Goal: Transaction & Acquisition: Book appointment/travel/reservation

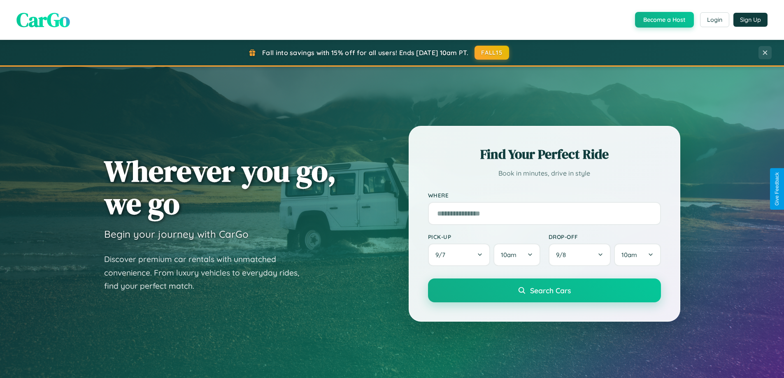
scroll to position [566, 0]
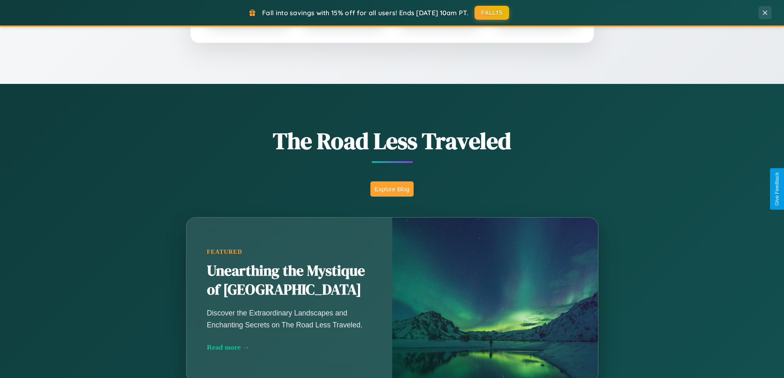
click at [392, 189] on button "Explore Blog" at bounding box center [391, 188] width 43 height 15
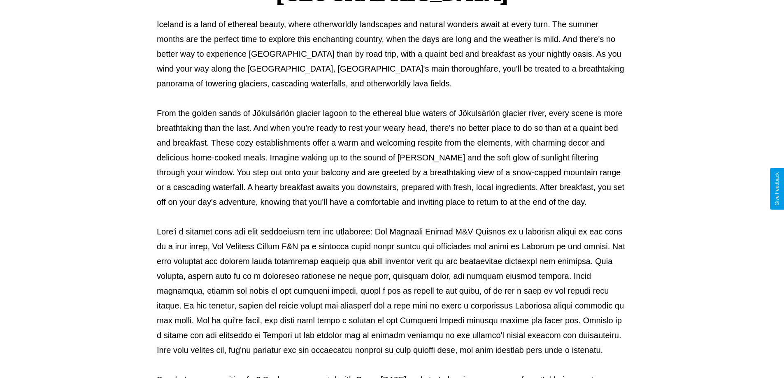
scroll to position [266, 0]
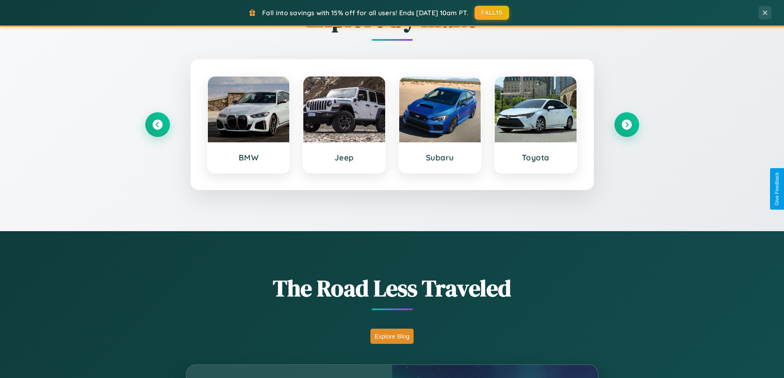
scroll to position [355, 0]
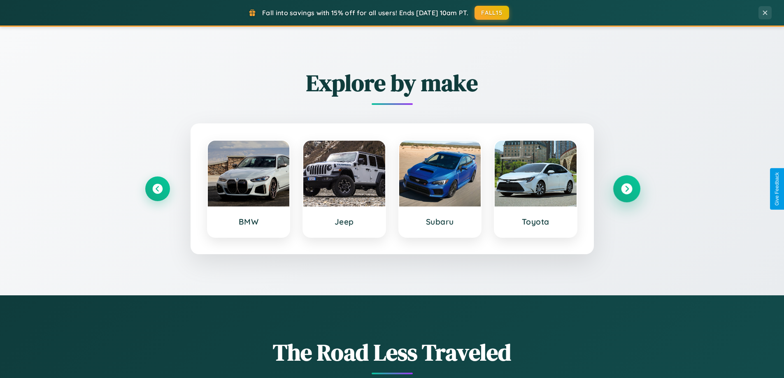
click at [626, 189] on icon at bounding box center [626, 188] width 11 height 11
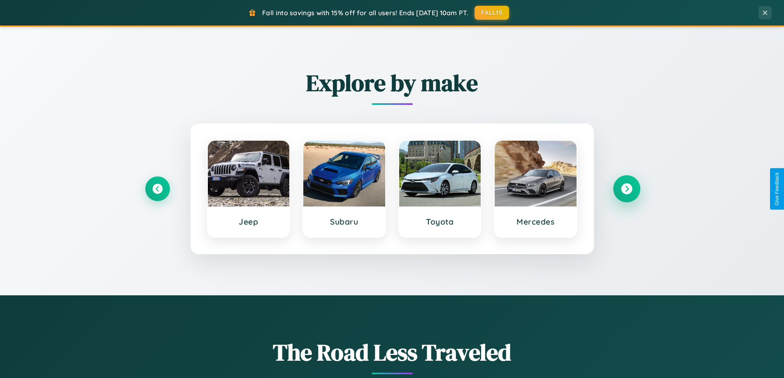
click at [626, 189] on icon at bounding box center [626, 188] width 11 height 11
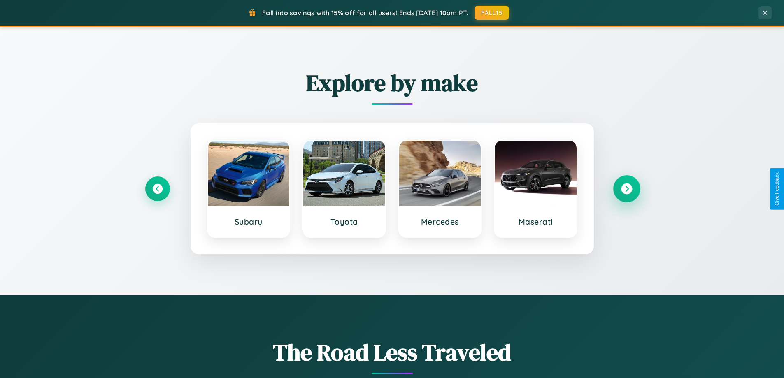
click at [626, 189] on icon at bounding box center [626, 188] width 11 height 11
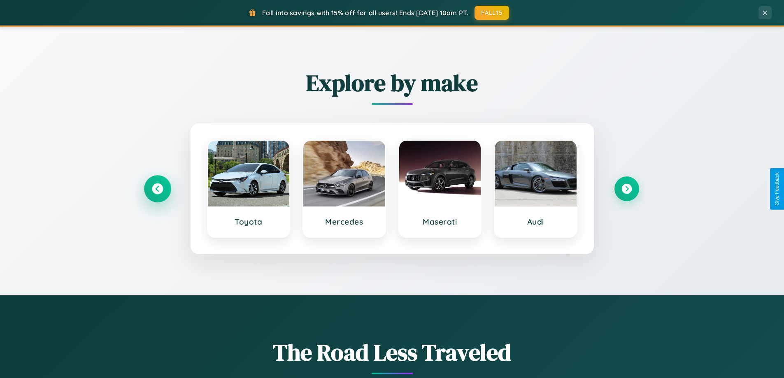
click at [157, 189] on icon at bounding box center [157, 188] width 11 height 11
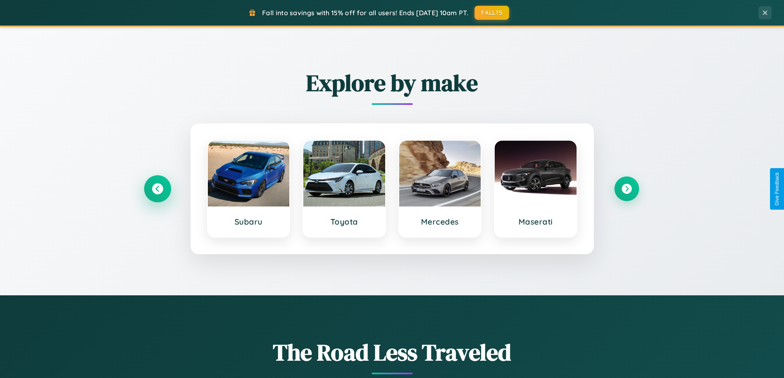
click at [157, 189] on icon at bounding box center [157, 188] width 11 height 11
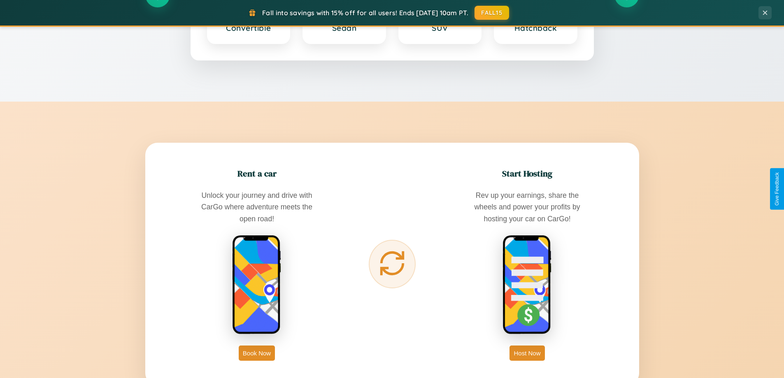
scroll to position [1322, 0]
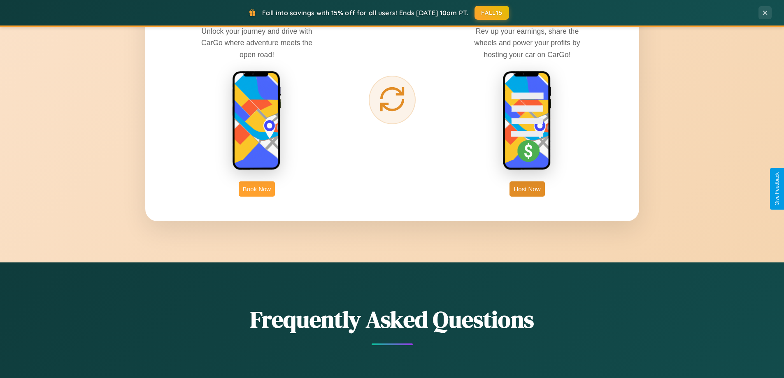
click at [257, 189] on button "Book Now" at bounding box center [257, 188] width 36 height 15
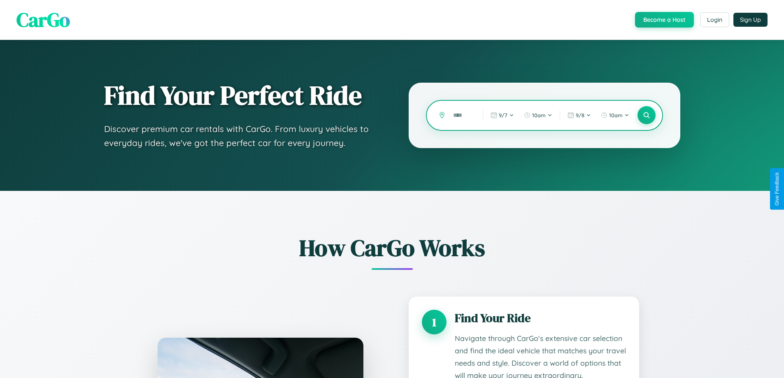
click at [462, 115] on input "text" at bounding box center [462, 115] width 26 height 14
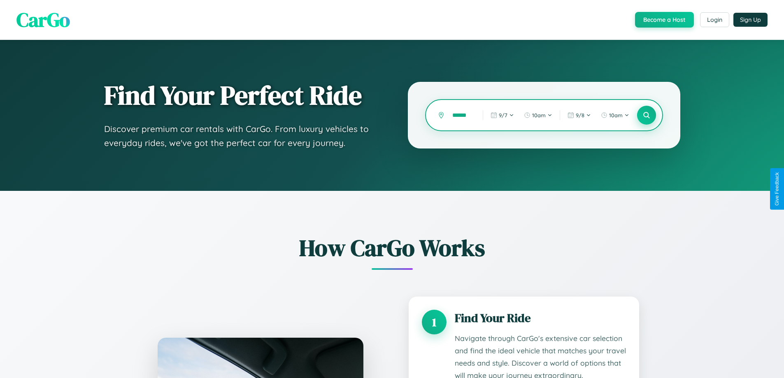
type input "******"
click at [646, 115] on icon at bounding box center [646, 115] width 8 height 8
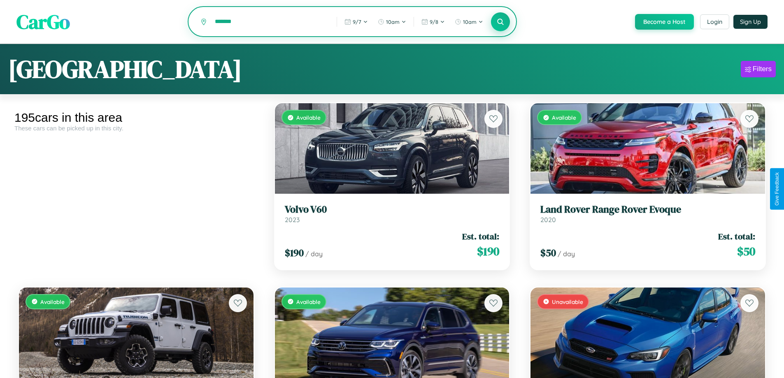
type input "*******"
click at [500, 22] on icon at bounding box center [500, 22] width 8 height 8
